Goal: Transaction & Acquisition: Purchase product/service

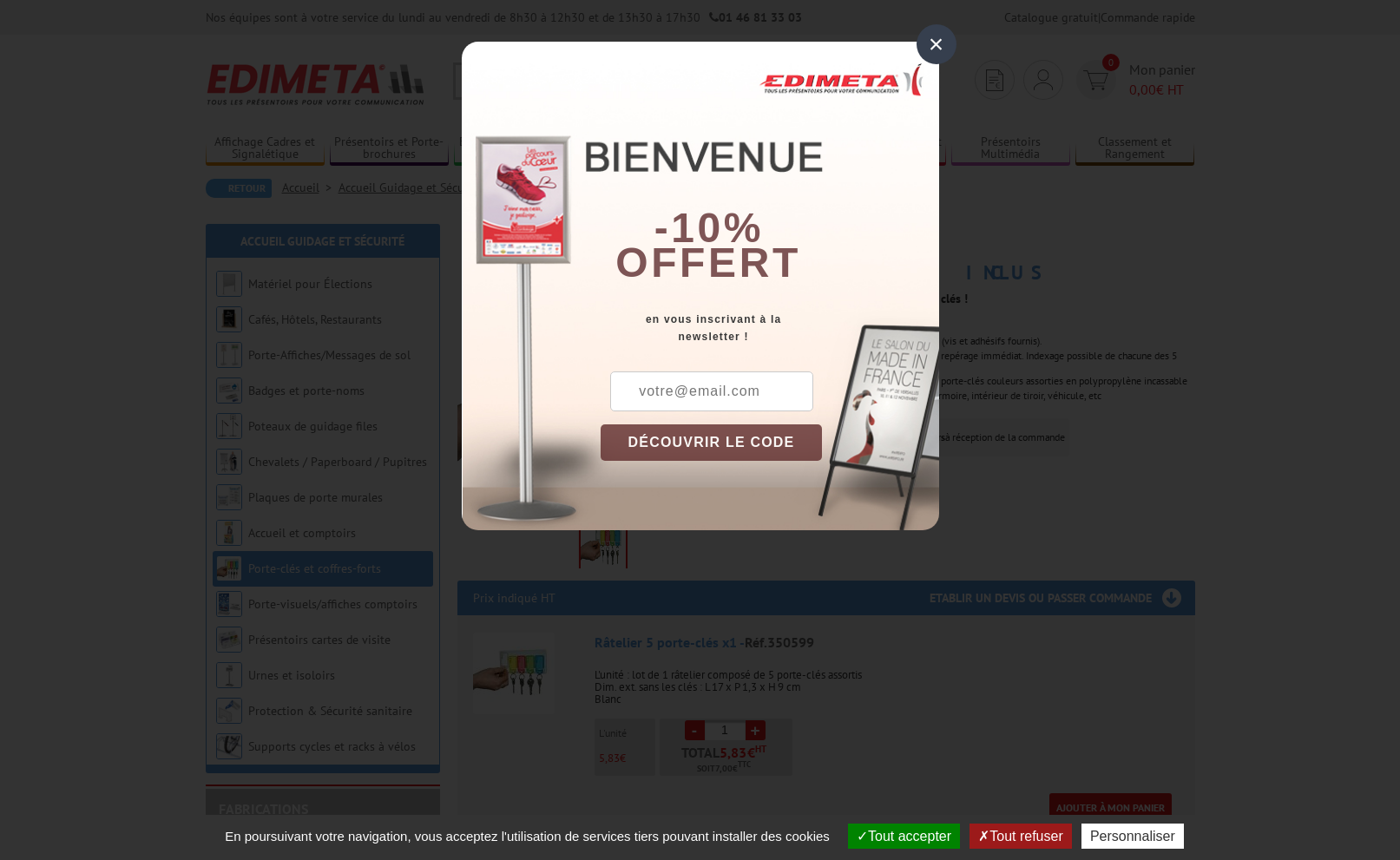
click at [939, 56] on div "×" at bounding box center [936, 44] width 40 height 40
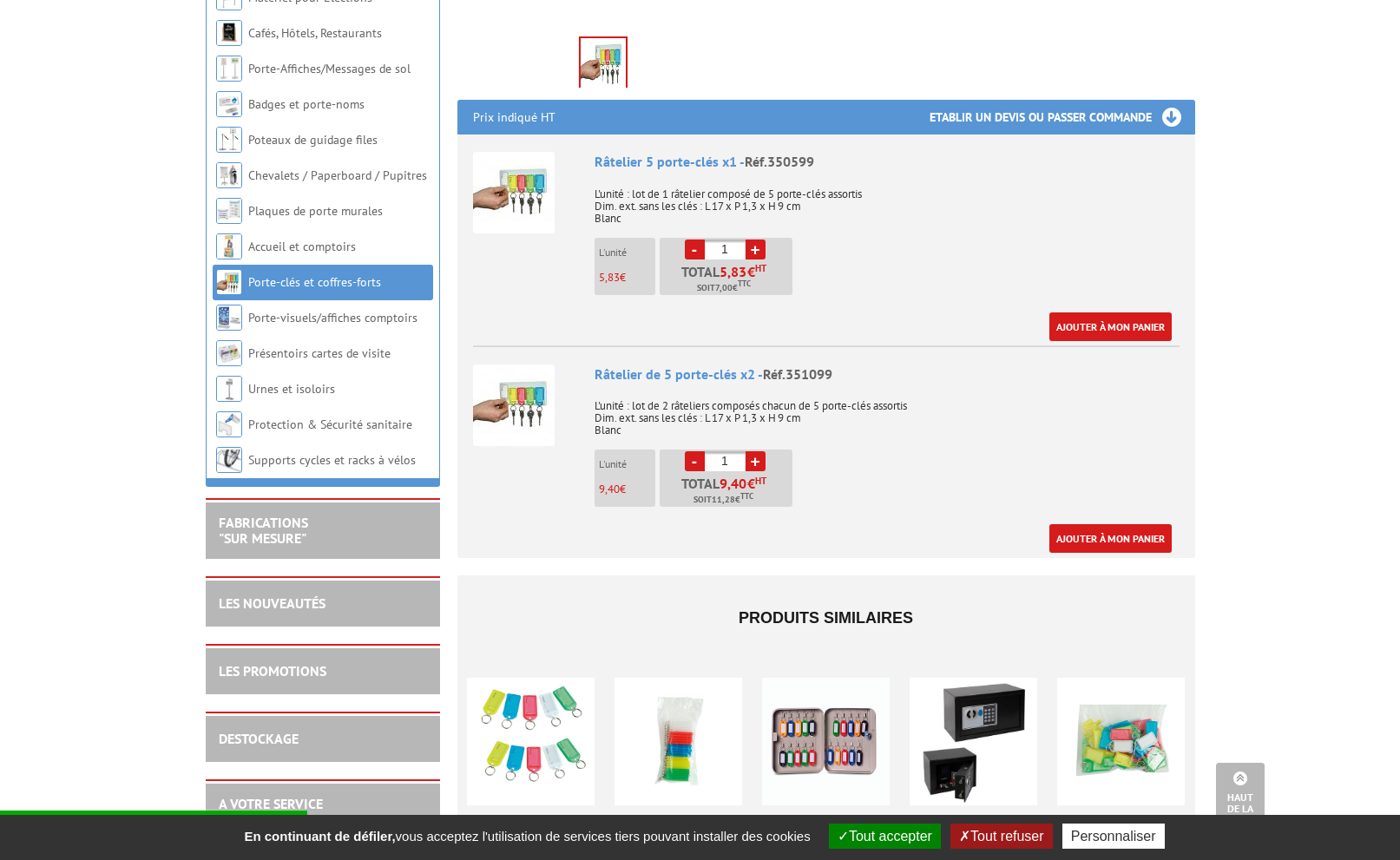
scroll to position [479, 0]
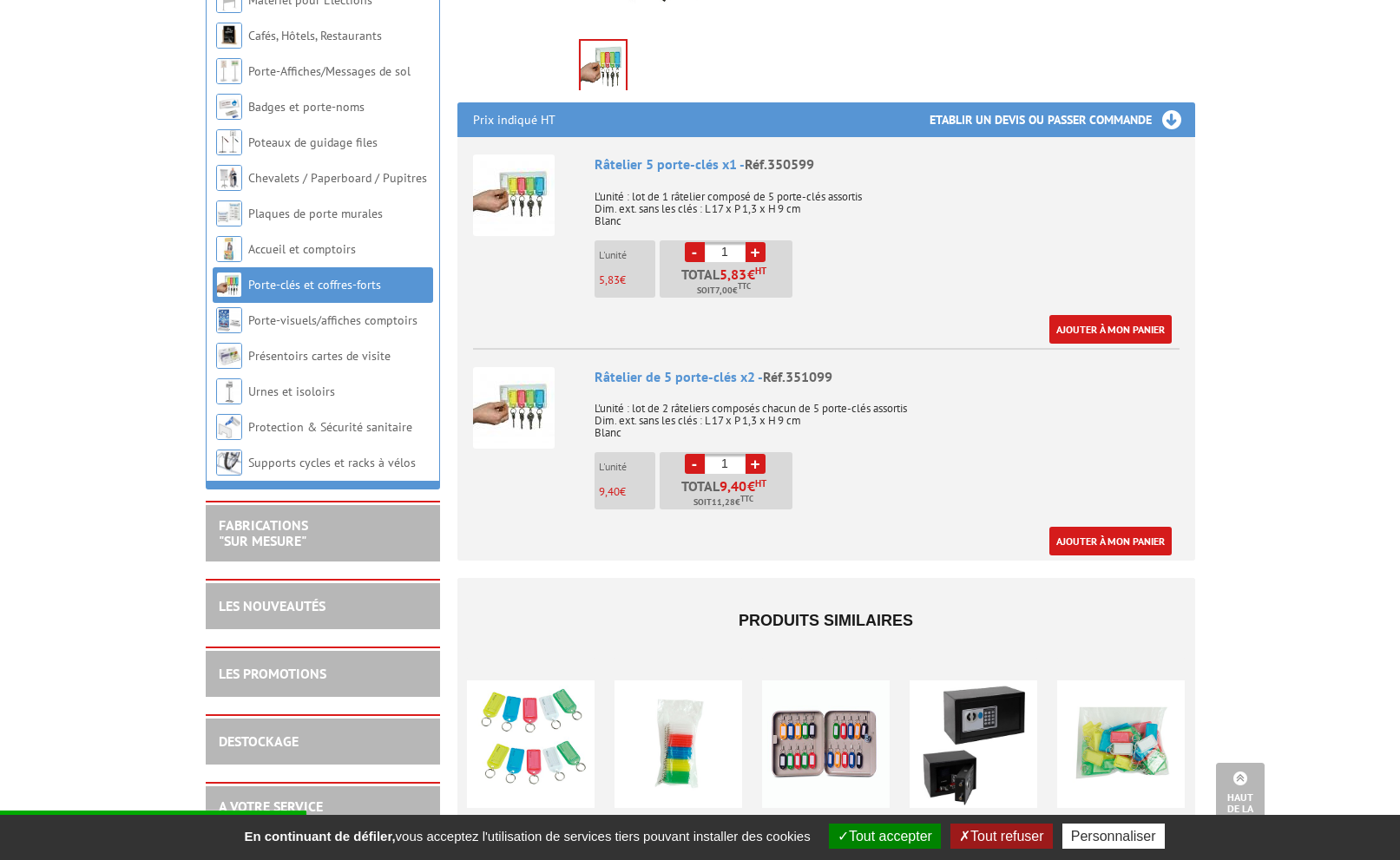
click at [759, 466] on link "+" at bounding box center [755, 464] width 20 height 20
type input "2"
click at [1103, 534] on link "Ajouter à mon panier" at bounding box center [1110, 540] width 122 height 28
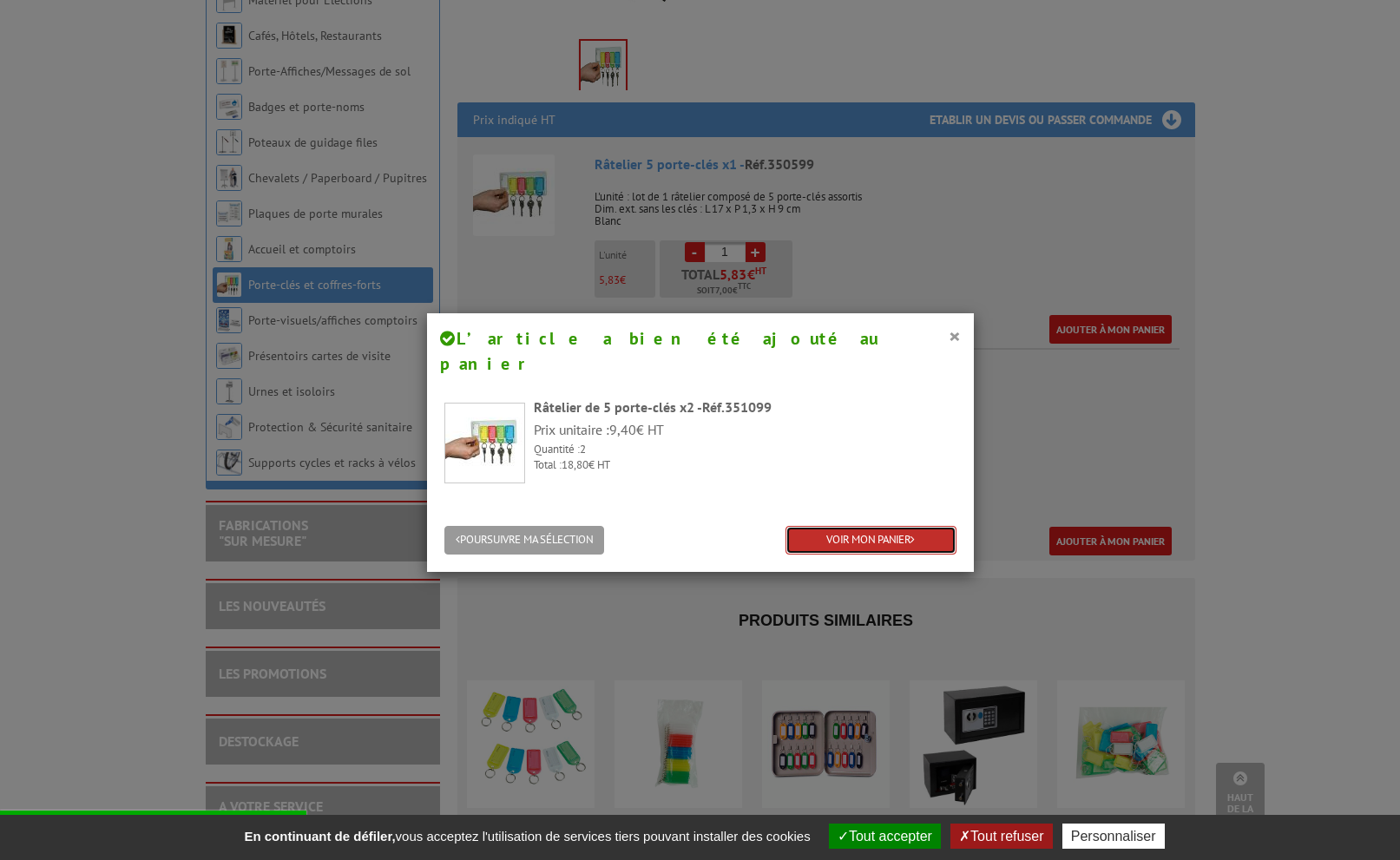
click at [864, 526] on link "VOIR MON PANIER" at bounding box center [870, 539] width 171 height 28
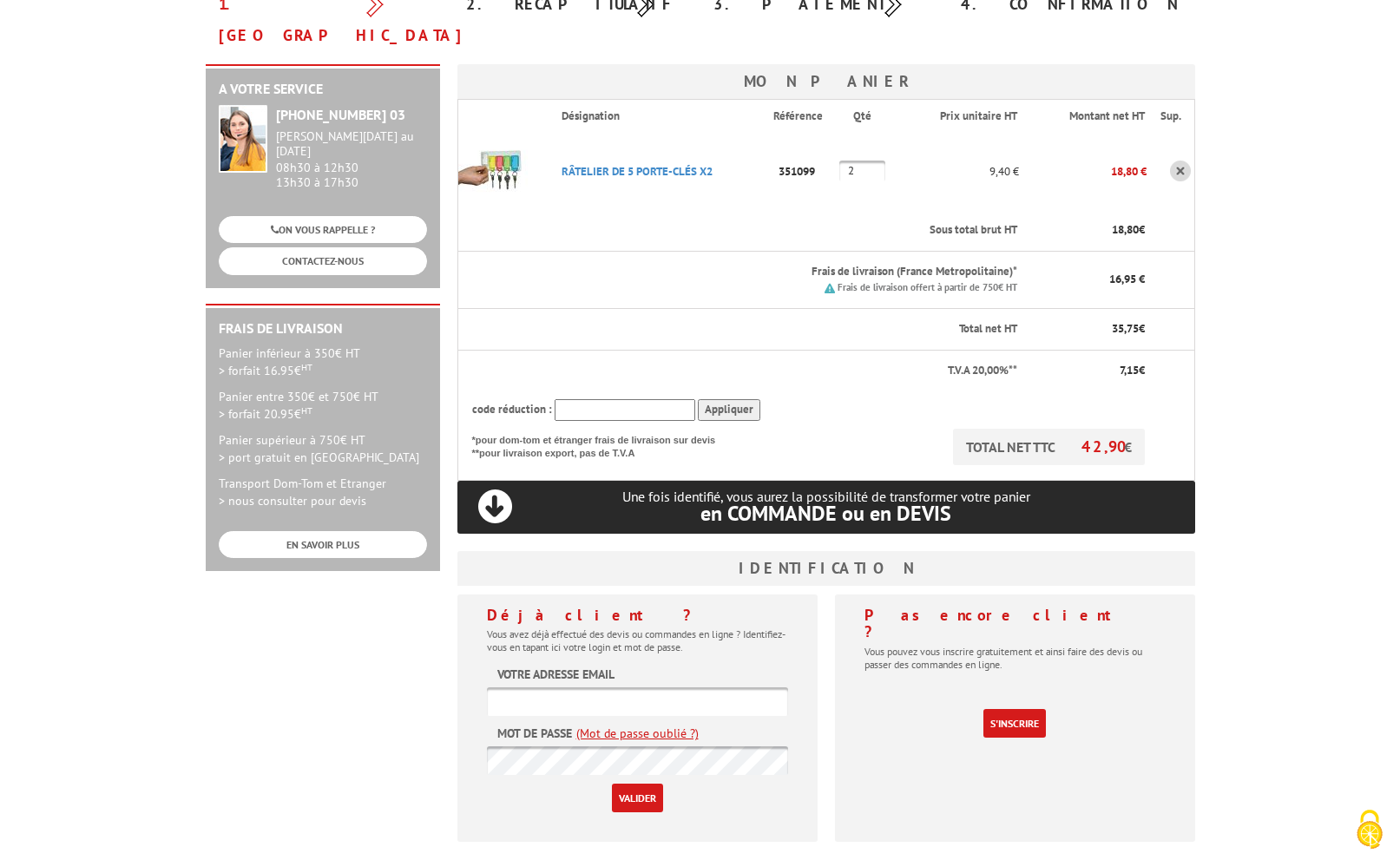
scroll to position [301, 0]
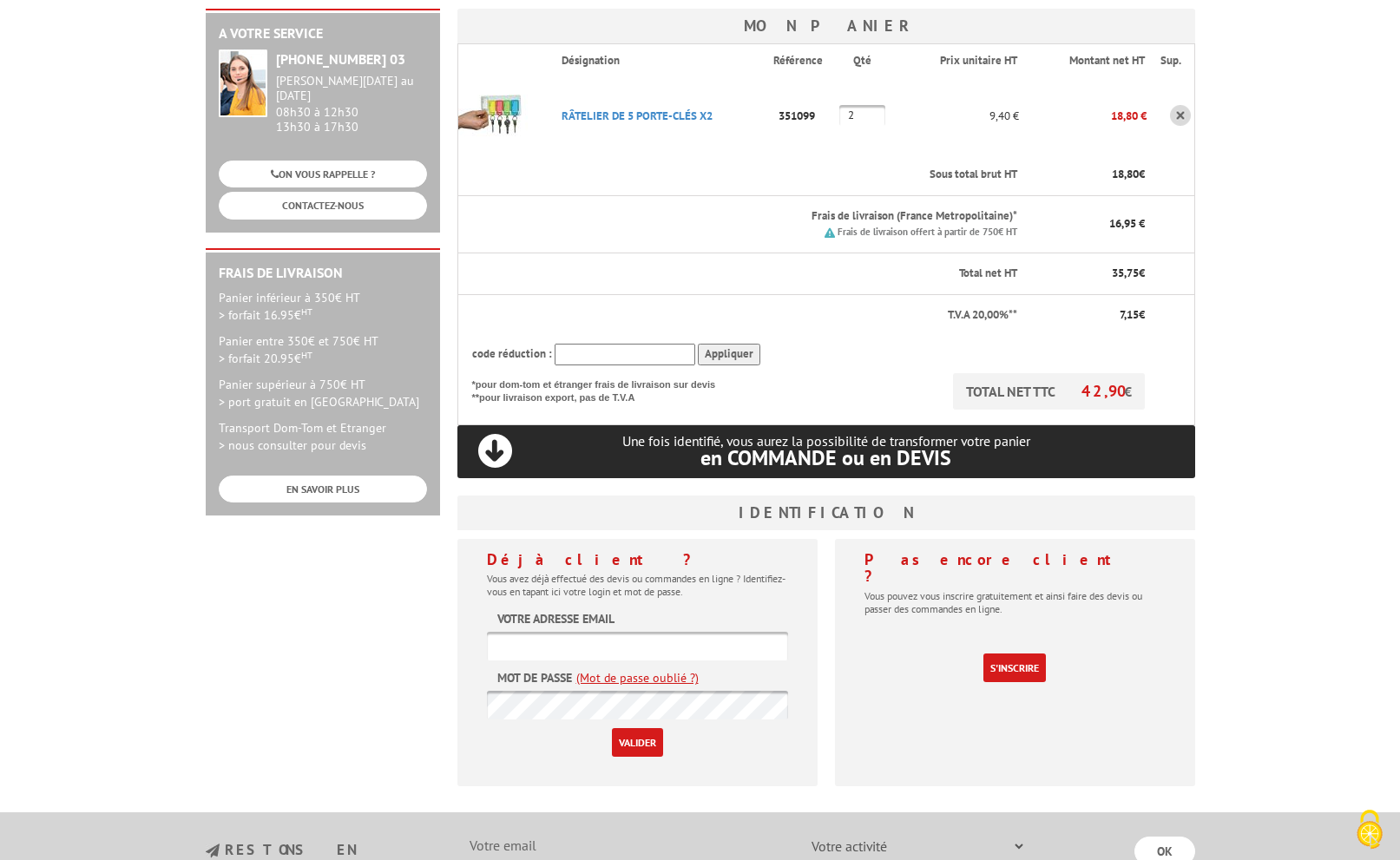
type input "[EMAIL_ADDRESS][DOMAIN_NAME]"
click at [640, 728] on input "Valider" at bounding box center [637, 742] width 51 height 28
